Goal: Navigation & Orientation: Locate item on page

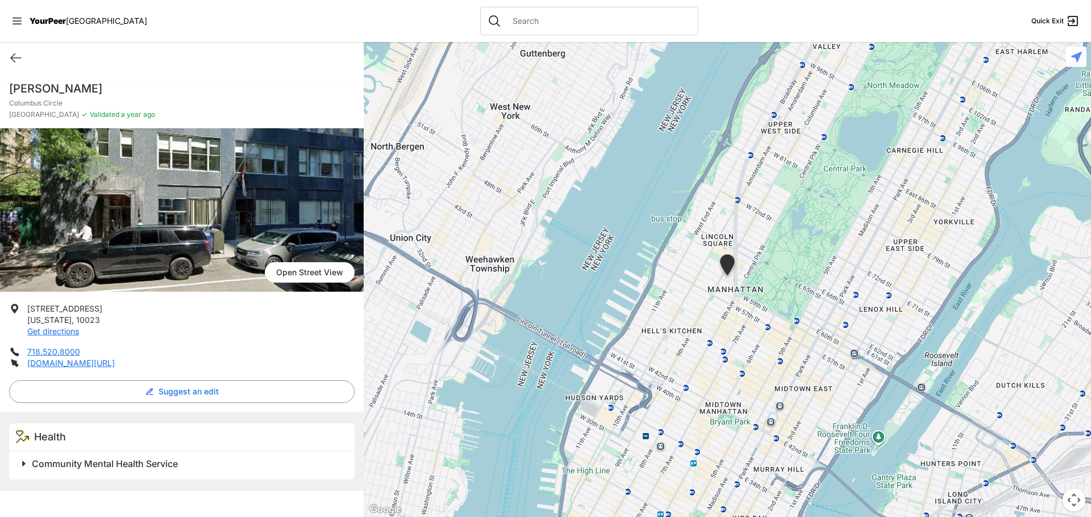
click at [278, 177] on img at bounding box center [182, 210] width 364 height 164
click at [782, 295] on div at bounding box center [727, 279] width 727 height 475
click at [1069, 505] on button "Map camera controls" at bounding box center [1073, 500] width 23 height 23
click at [1046, 448] on button "Zoom in" at bounding box center [1045, 443] width 23 height 23
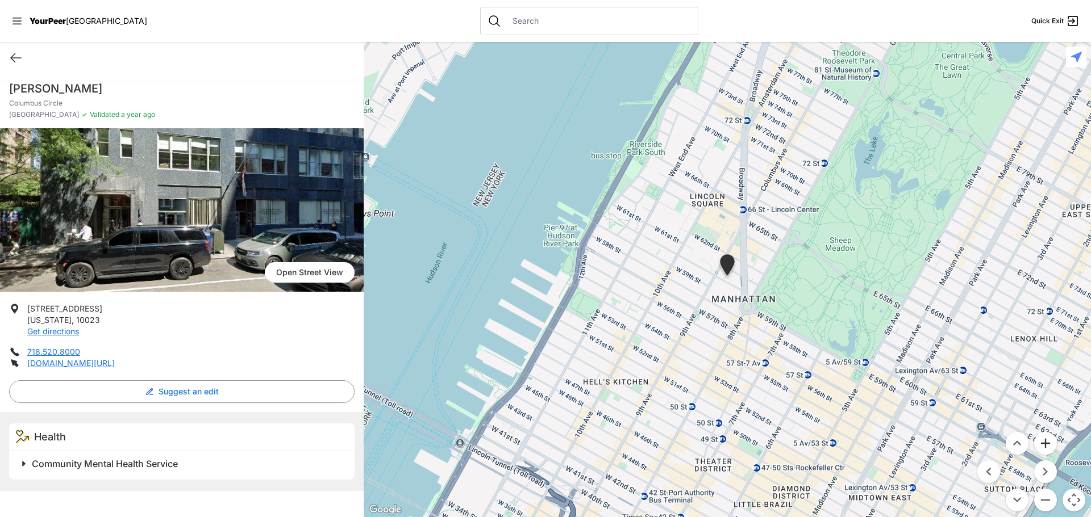
click at [1043, 446] on button "Zoom in" at bounding box center [1045, 443] width 23 height 23
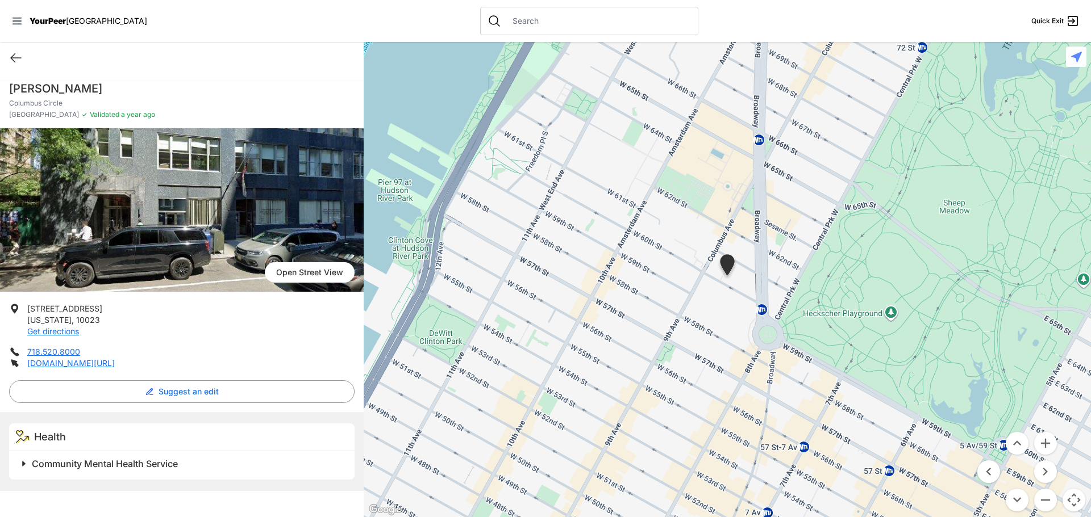
click at [761, 311] on div at bounding box center [727, 279] width 727 height 475
click at [761, 311] on div "[GEOGRAPHIC_DATA] and more. View on Google Maps" at bounding box center [727, 279] width 727 height 475
click at [823, 256] on button "Close" at bounding box center [821, 262] width 27 height 27
click at [763, 144] on div at bounding box center [727, 279] width 727 height 475
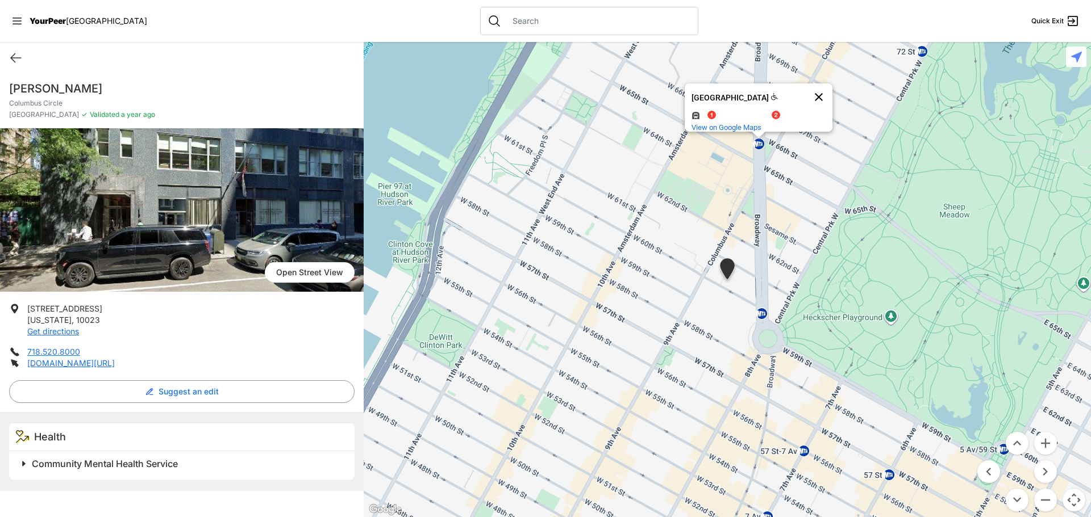
click at [824, 85] on button "Close" at bounding box center [818, 96] width 27 height 27
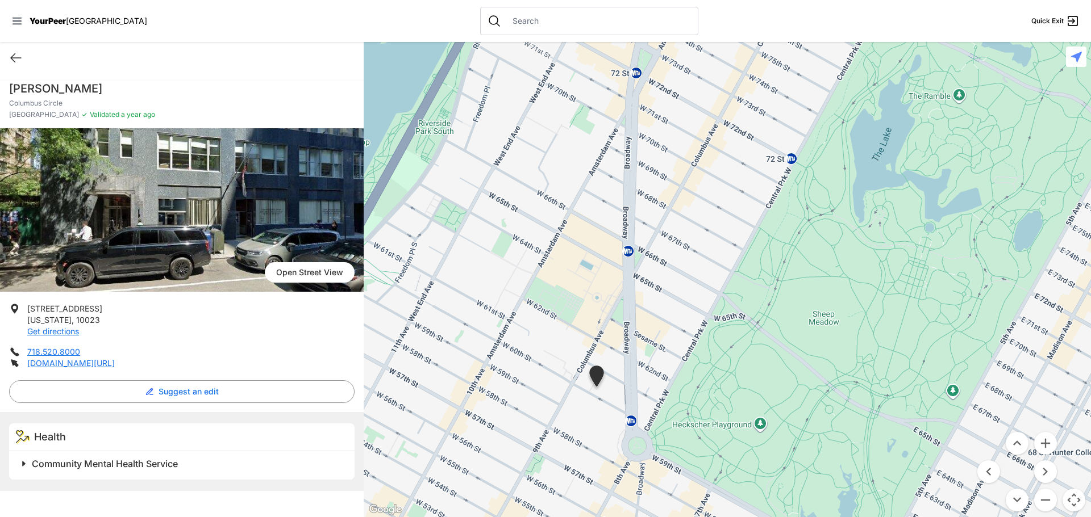
drag, startPoint x: 841, startPoint y: 424, endPoint x: 711, endPoint y: 532, distance: 169.5
click at [711, 517] on html "View map Close panel YourPeer [GEOGRAPHIC_DATA] Quick Exit Single Adult Familie…" at bounding box center [545, 258] width 1091 height 517
